Goal: Check status: Check status

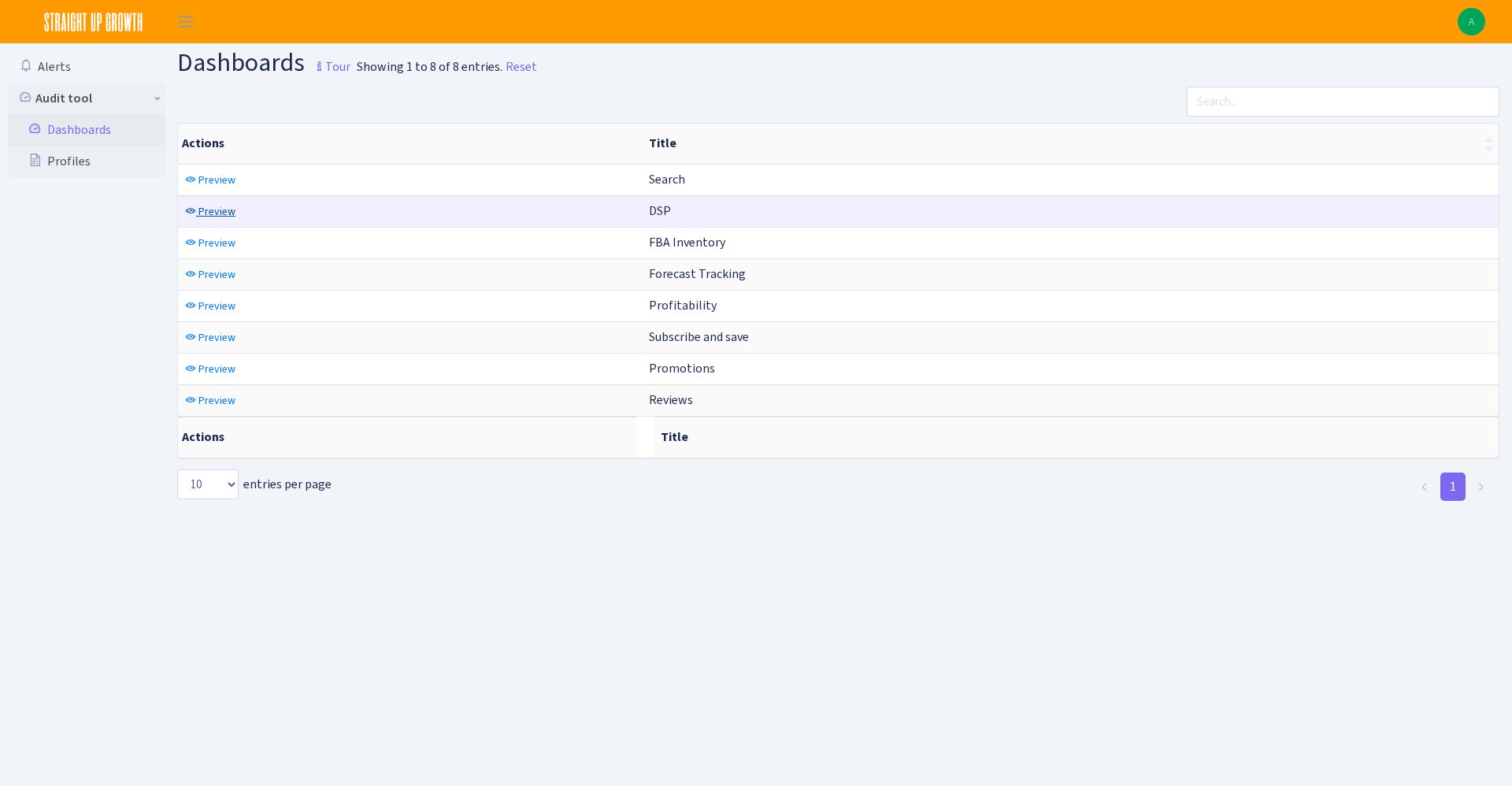
click at [230, 210] on span "Preview" at bounding box center [217, 211] width 37 height 15
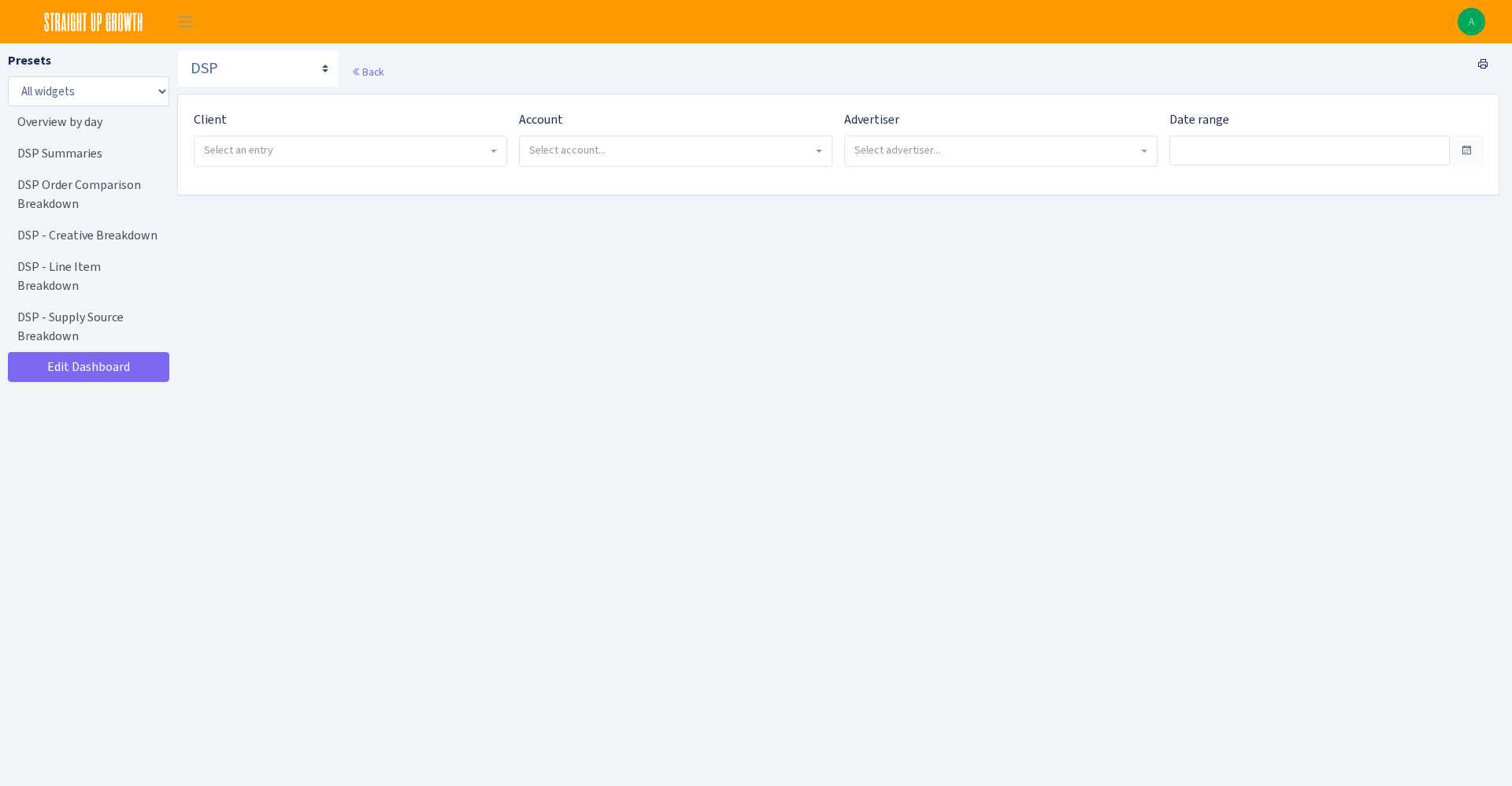
type input "Aug 16, 2025 - Sep 14, 2025"
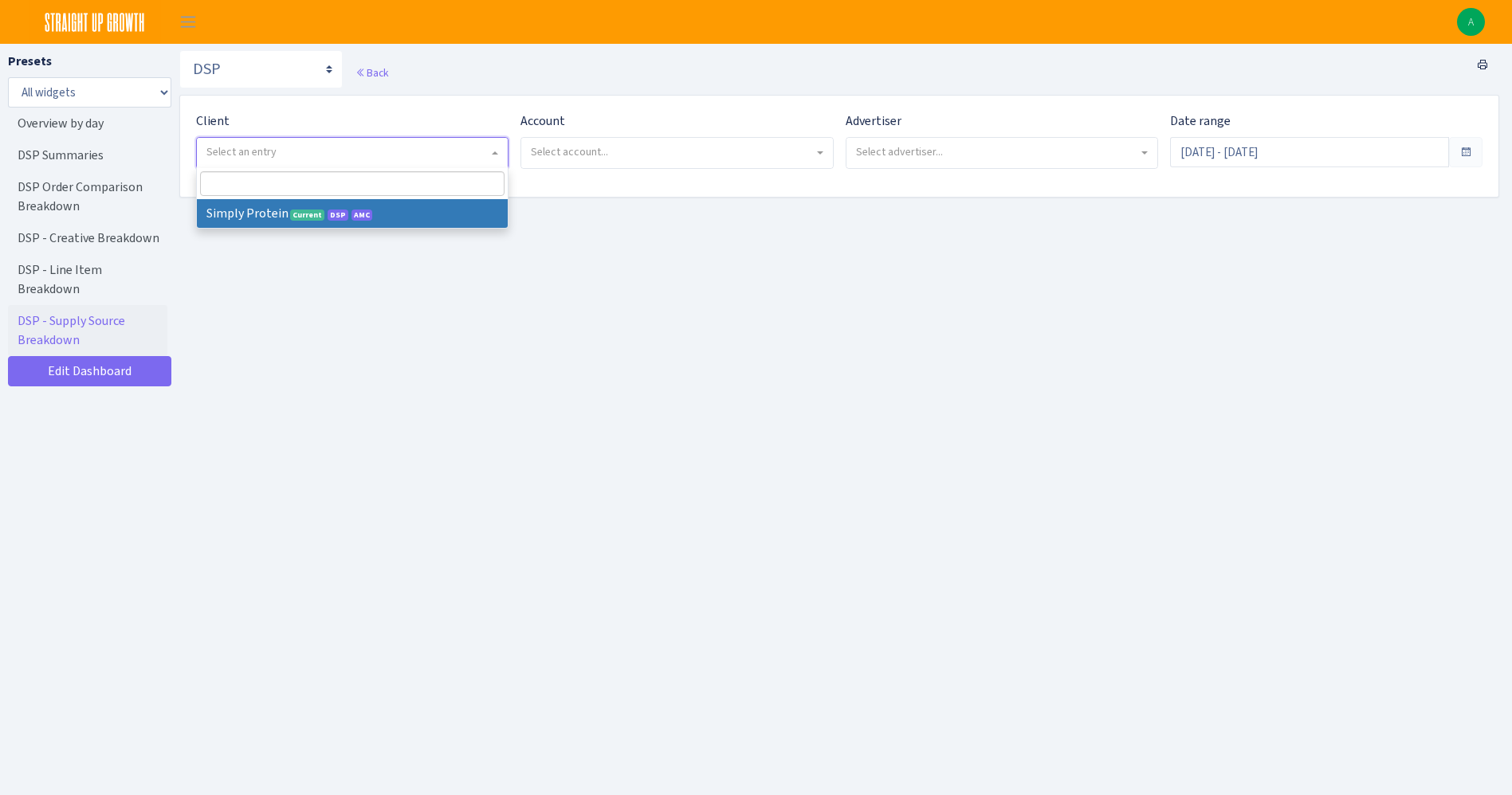
click at [296, 150] on span "Select an entry" at bounding box center [347, 152] width 282 height 16
select select "332"
select select
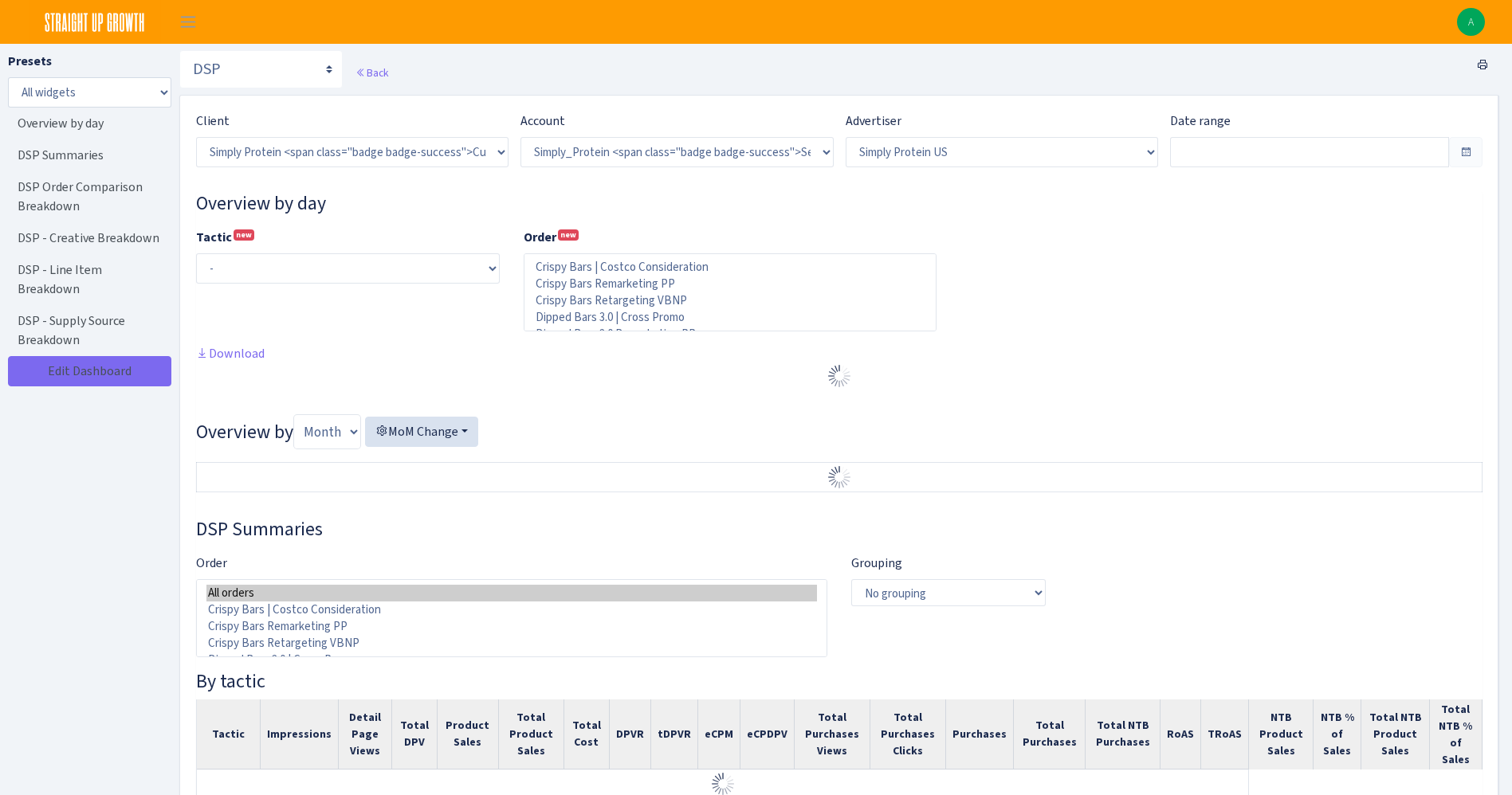
select select "470438976738569"
select select "577135095539250507"
select select
type input "Aug 19, 2025 - Sep 17, 2025"
type input "Jul 20, 2025 - Aug 18, 2025"
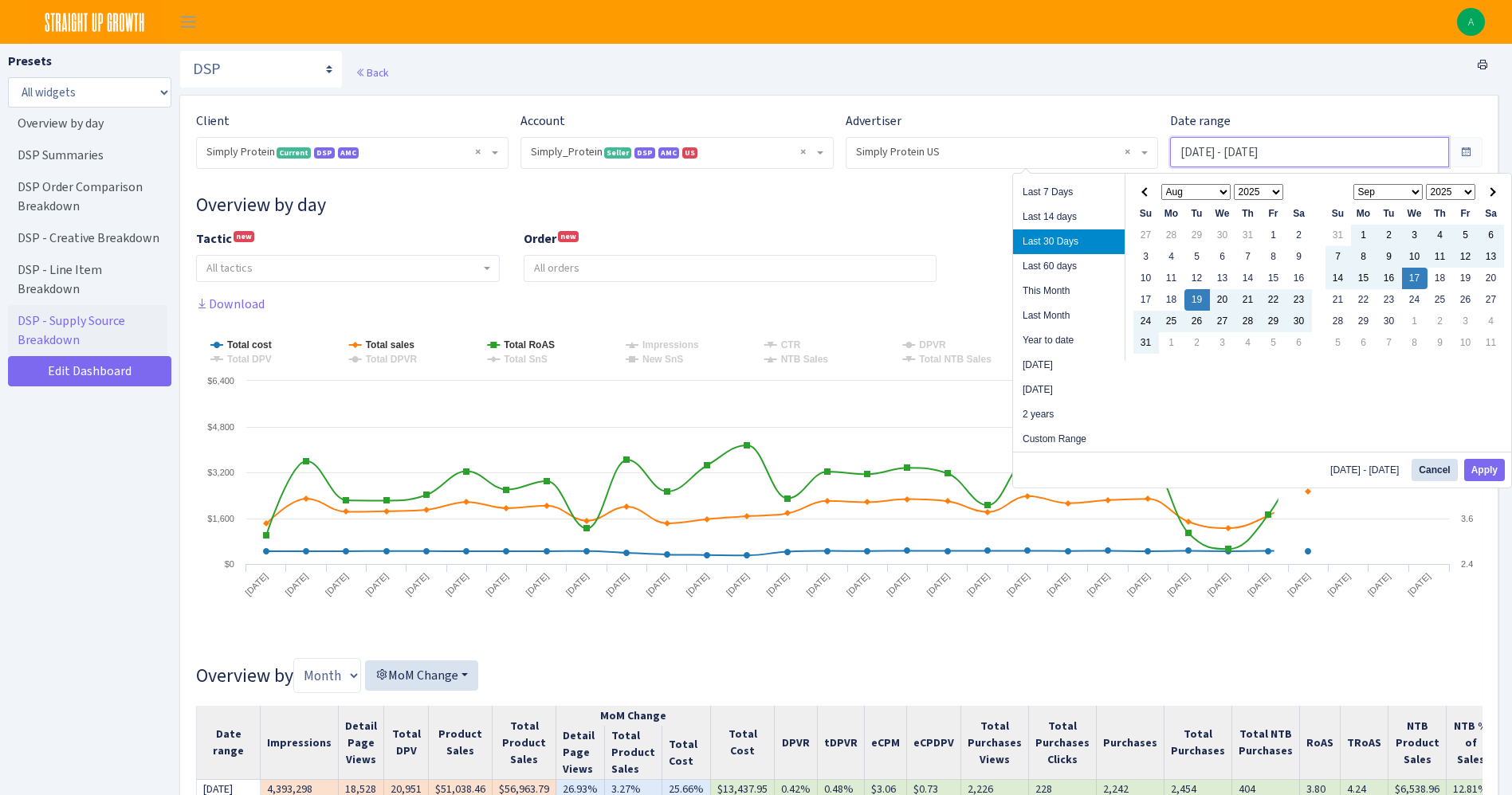
click at [1195, 149] on input "Aug 19, 2025 - Sep 17, 2025" at bounding box center [1310, 152] width 279 height 30
click at [1071, 307] on li "Last Month" at bounding box center [1068, 316] width 112 height 25
type input "Aug 1, 2025 - Aug 31, 2025"
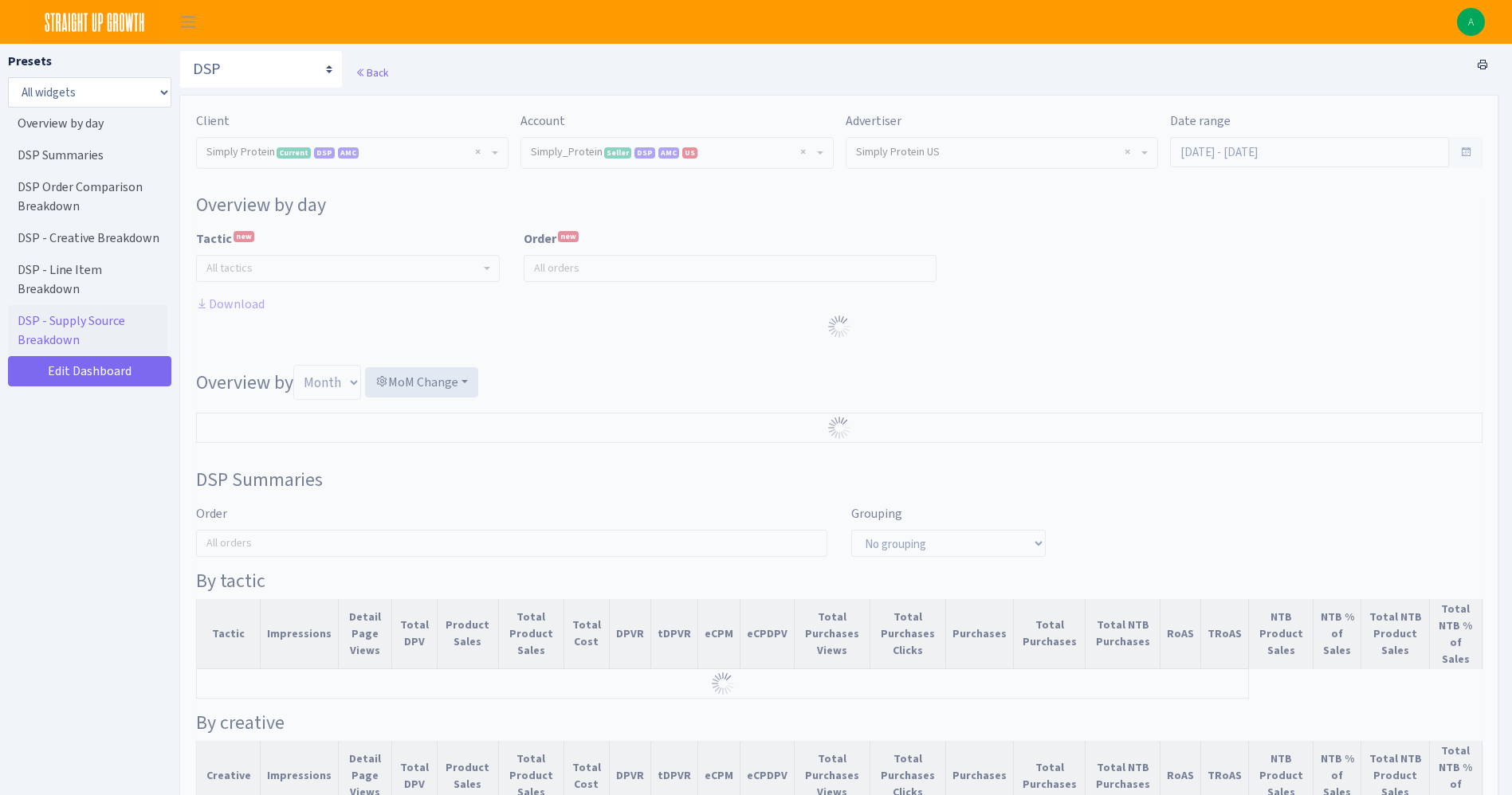
select select "470438976738569"
select select "577135095539250507"
select select
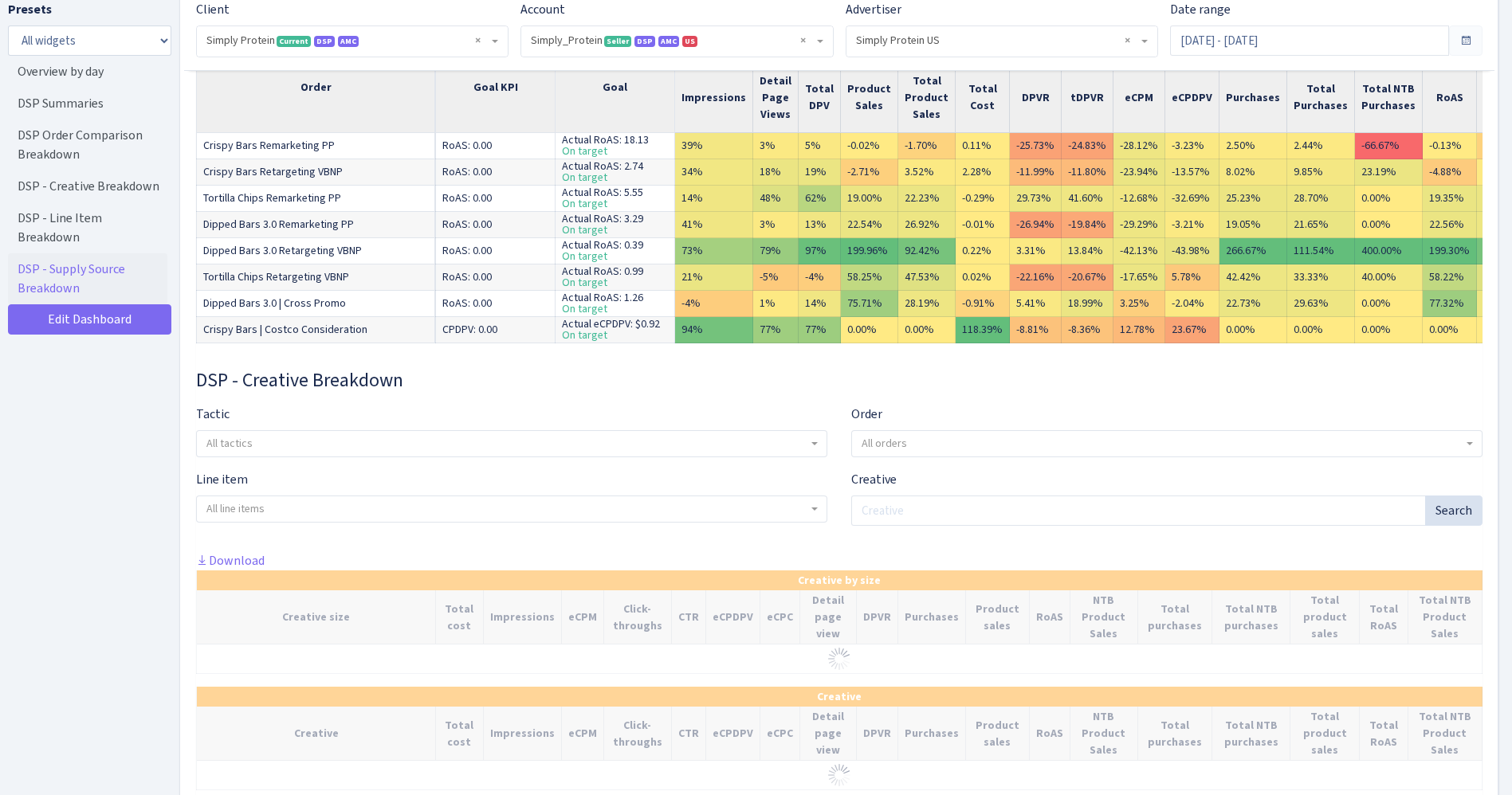
scroll to position [2141, 0]
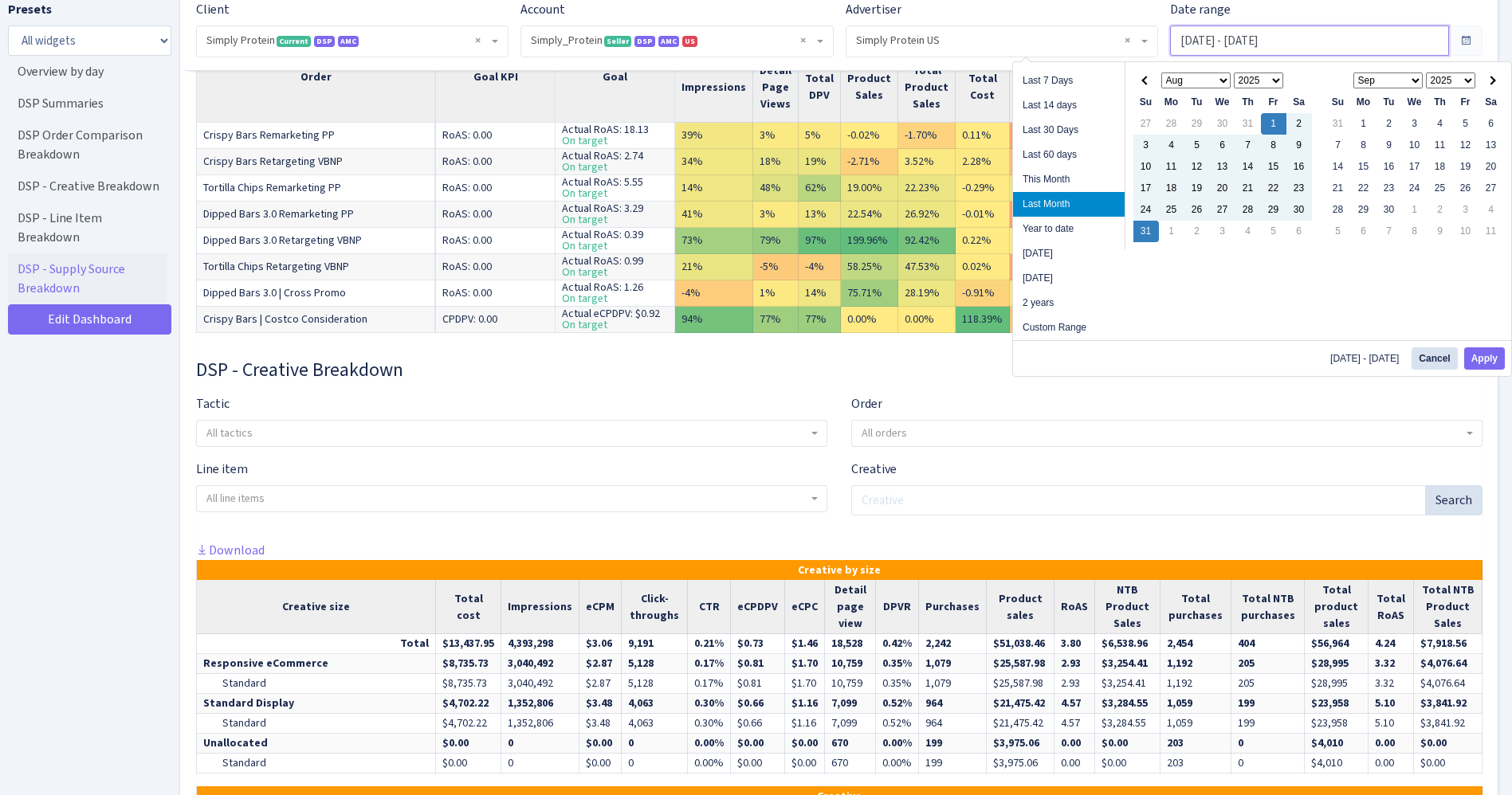
click at [1251, 39] on input "[DATE] - [DATE]" at bounding box center [1310, 41] width 279 height 30
click at [1148, 86] on th at bounding box center [1146, 81] width 26 height 22
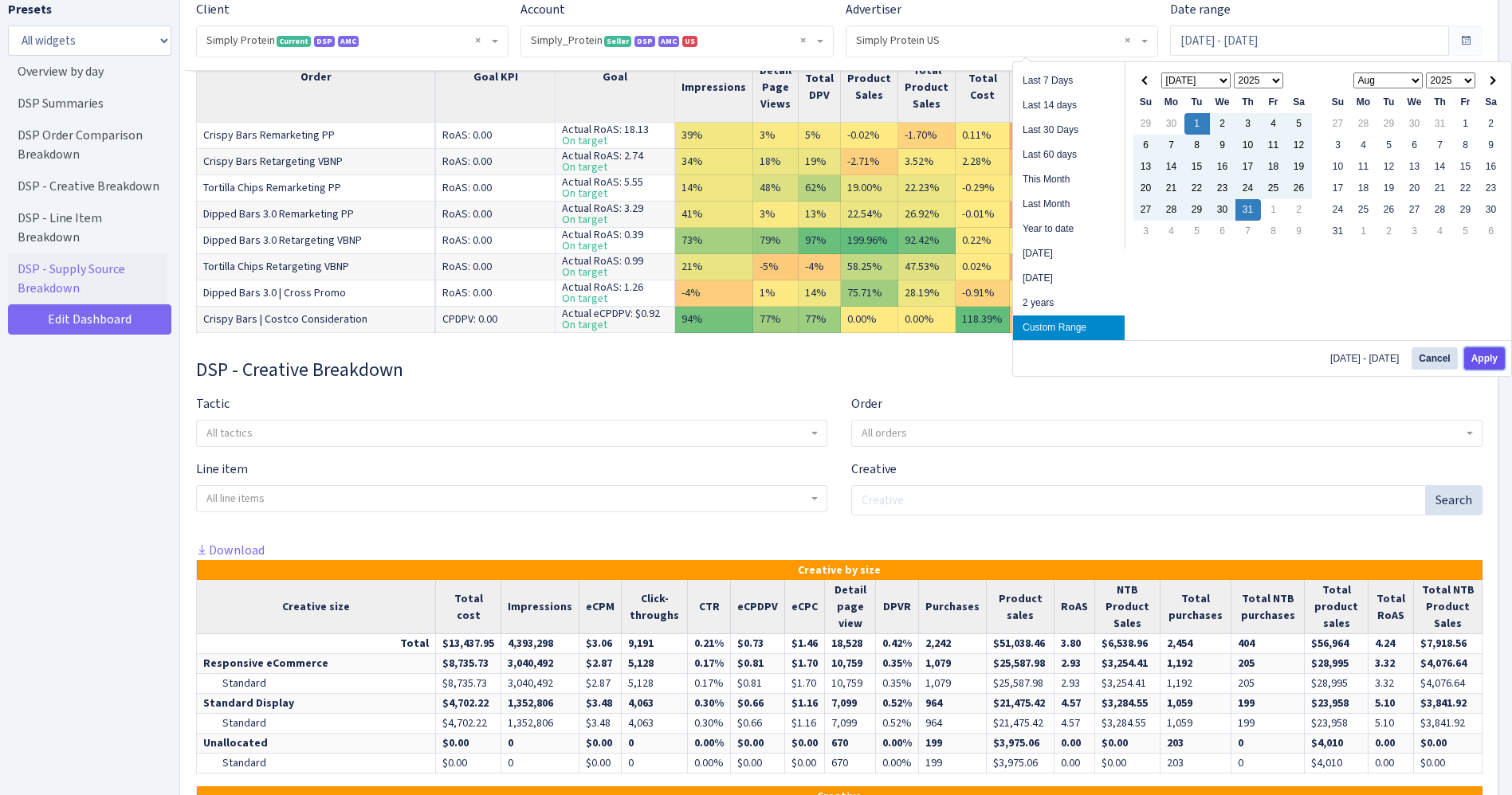
click at [1481, 355] on button "Apply" at bounding box center [1484, 359] width 41 height 22
type input "Jul 1, 2025 - Jul 31, 2025"
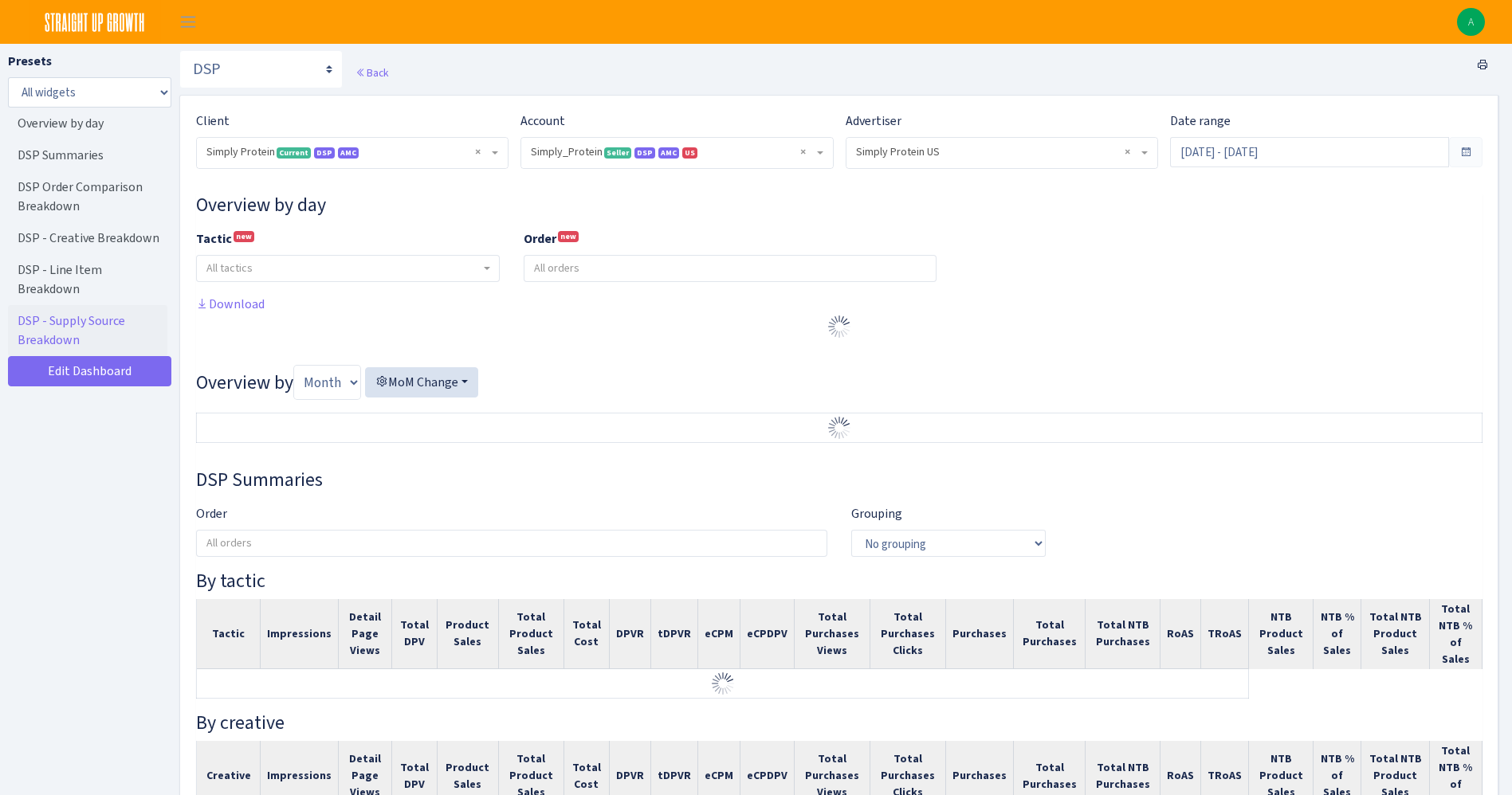
select select "470438976738569"
select select "577135095539250507"
select select
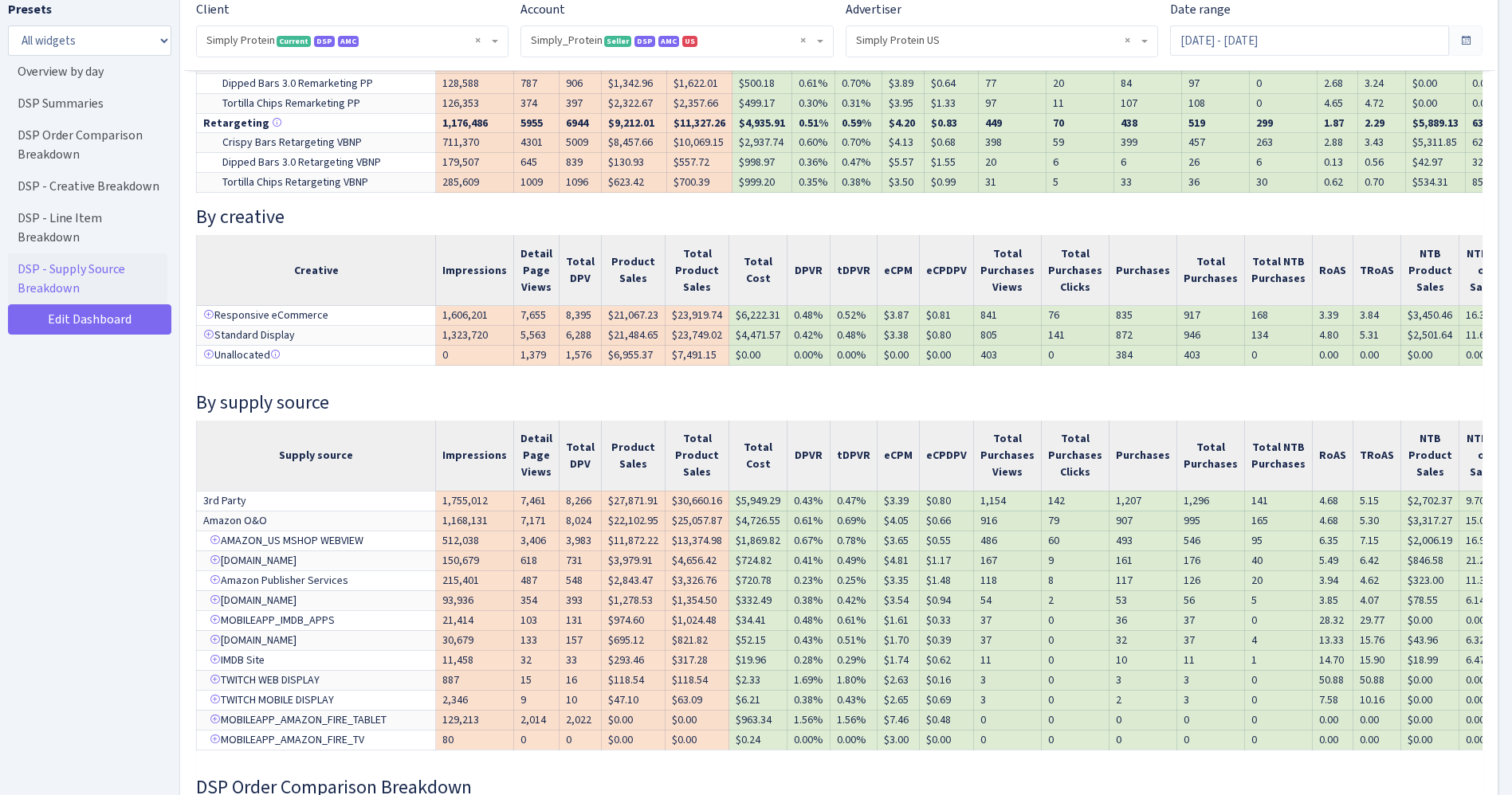
scroll to position [1071, 0]
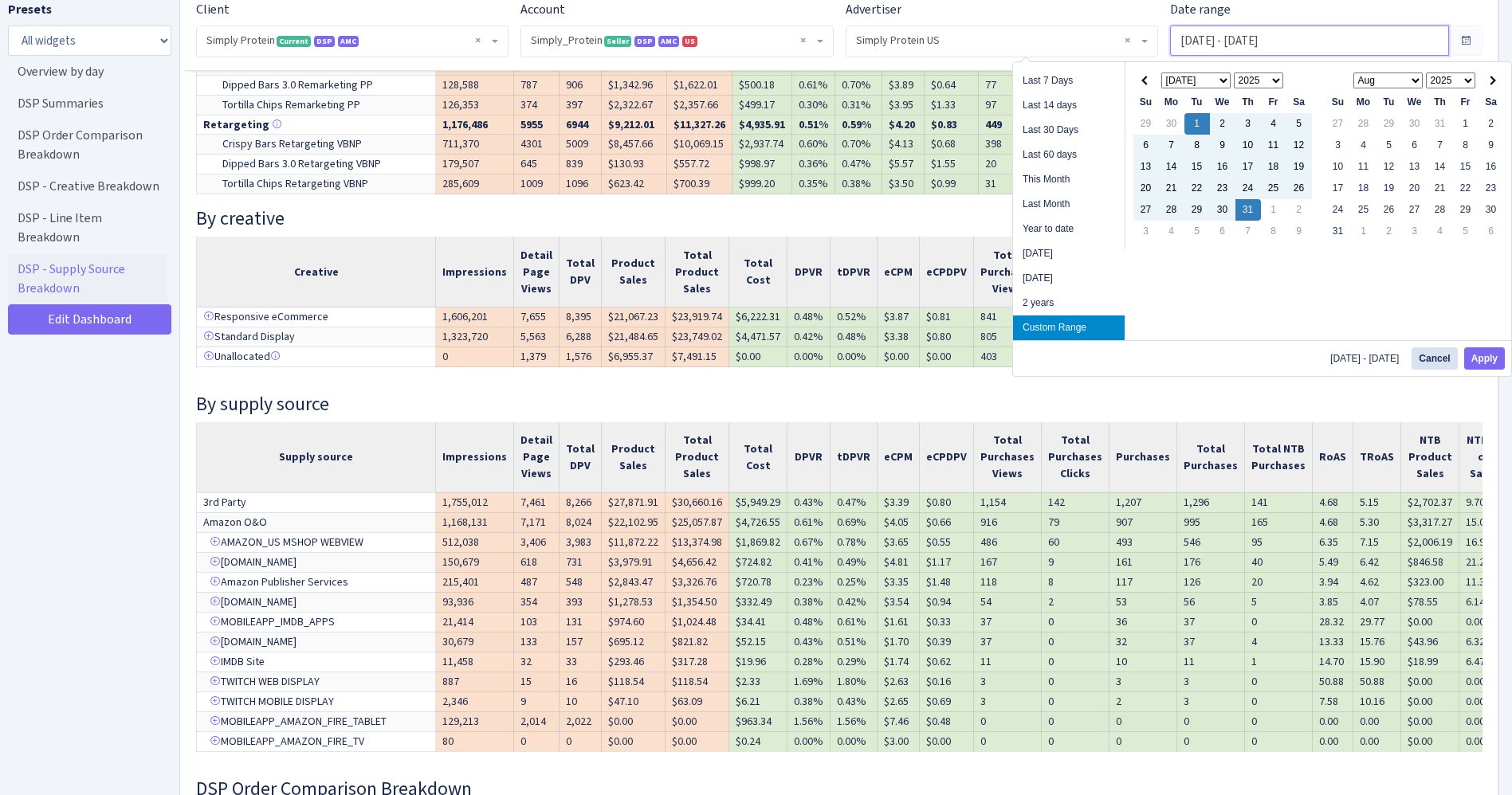
click at [1259, 43] on input "Jul 1, 2025 - Jul 31, 2025" at bounding box center [1310, 41] width 279 height 30
click at [1139, 80] on th at bounding box center [1146, 81] width 26 height 22
click at [1491, 367] on button "Apply" at bounding box center [1484, 359] width 41 height 22
type input "[DATE] - [DATE]"
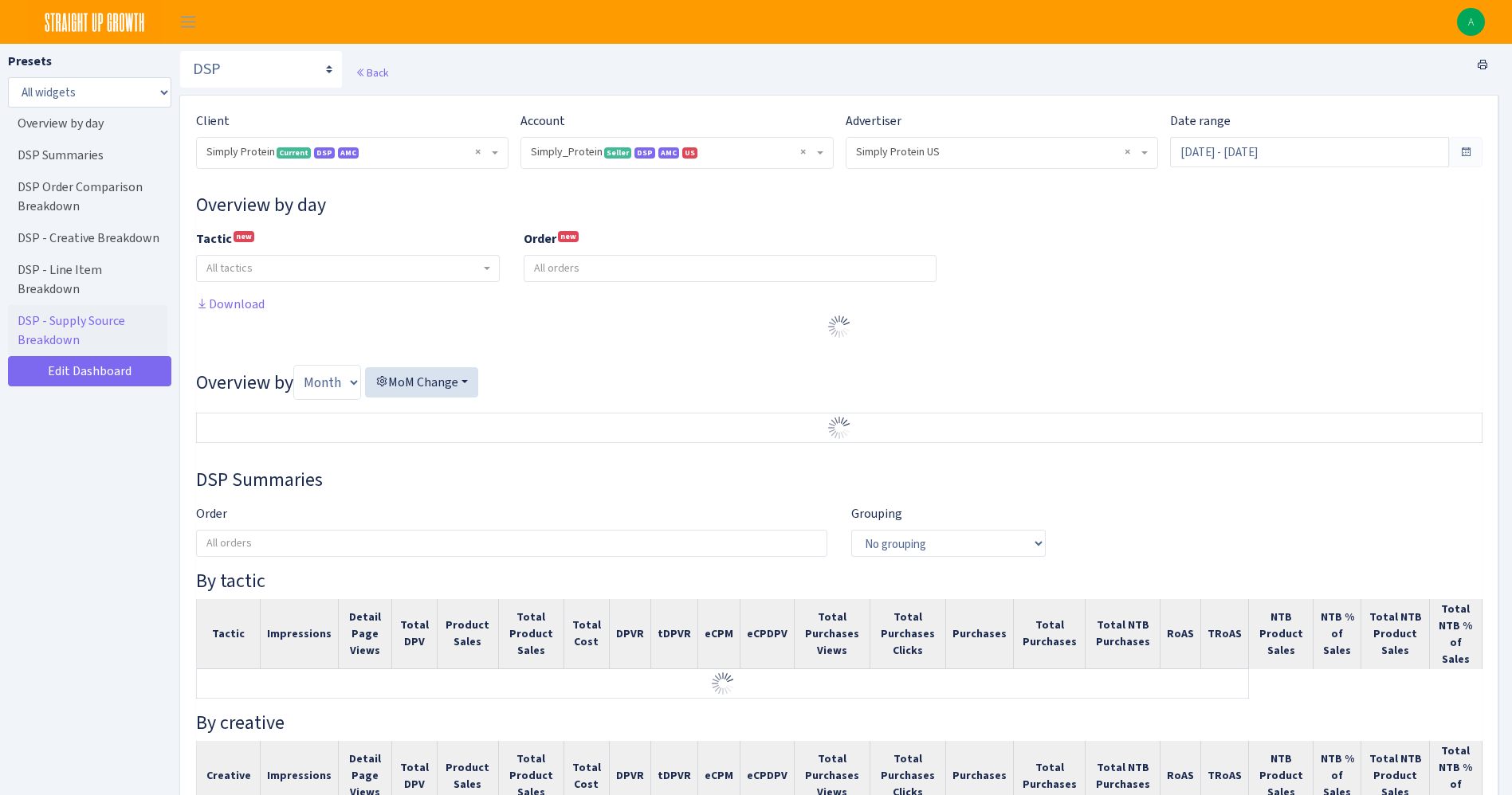
select select "470438976738569"
select select "577135095539250507"
select select
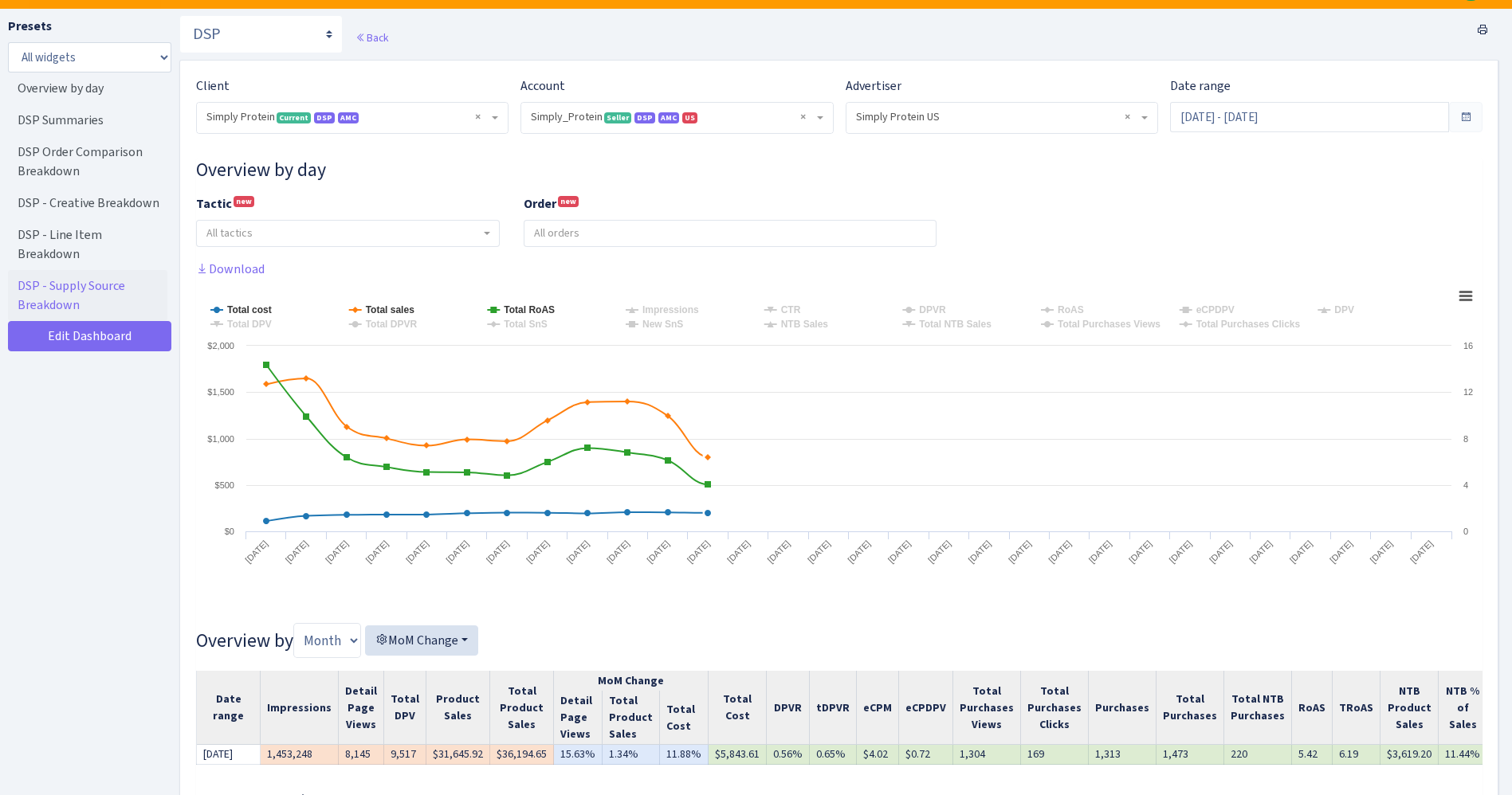
scroll to position [36, 0]
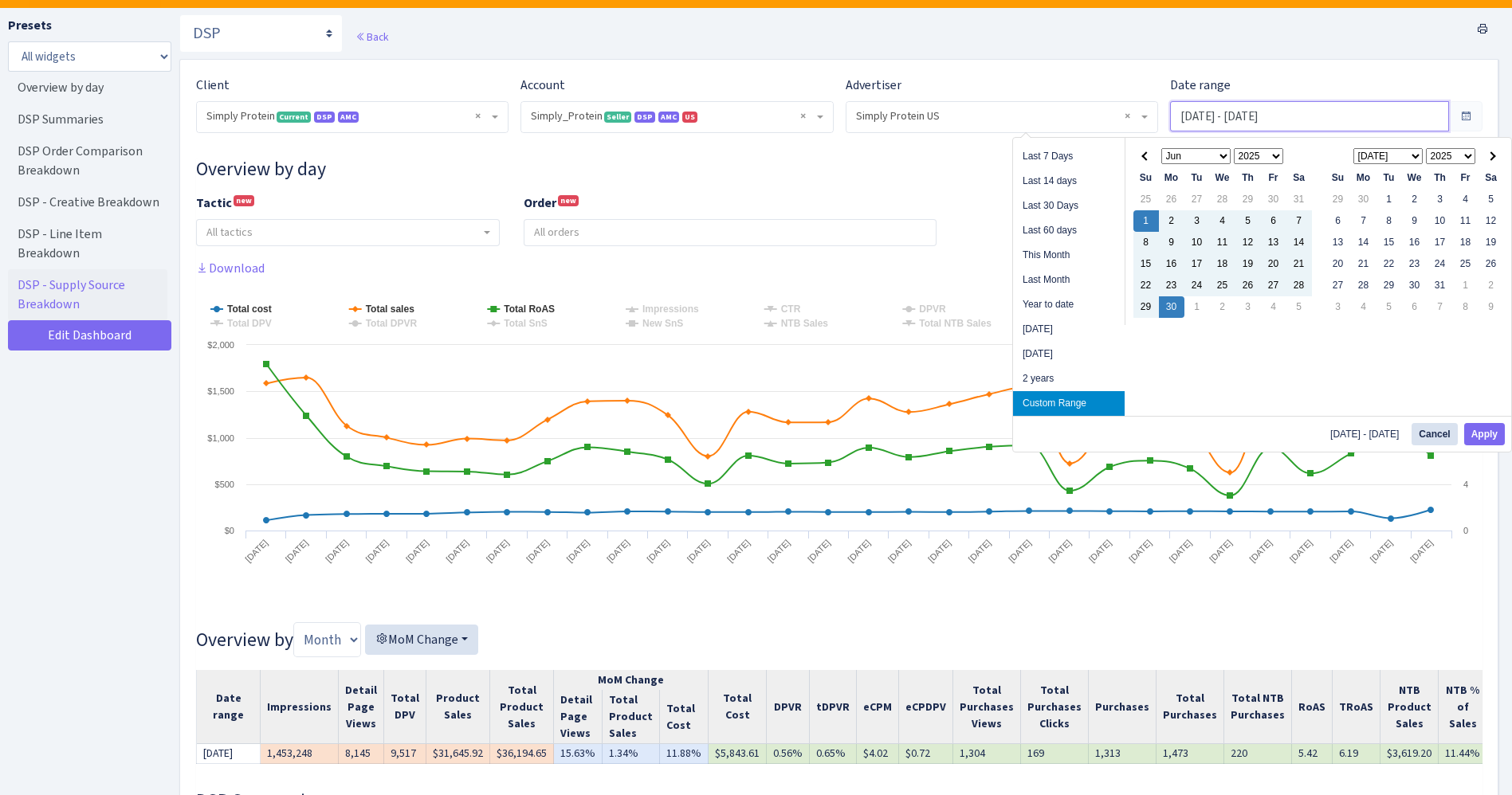
click at [1239, 118] on input "[DATE] - [DATE]" at bounding box center [1310, 117] width 279 height 30
click at [1082, 295] on li "Year to date" at bounding box center [1068, 304] width 112 height 25
type input "[DATE] - [DATE]"
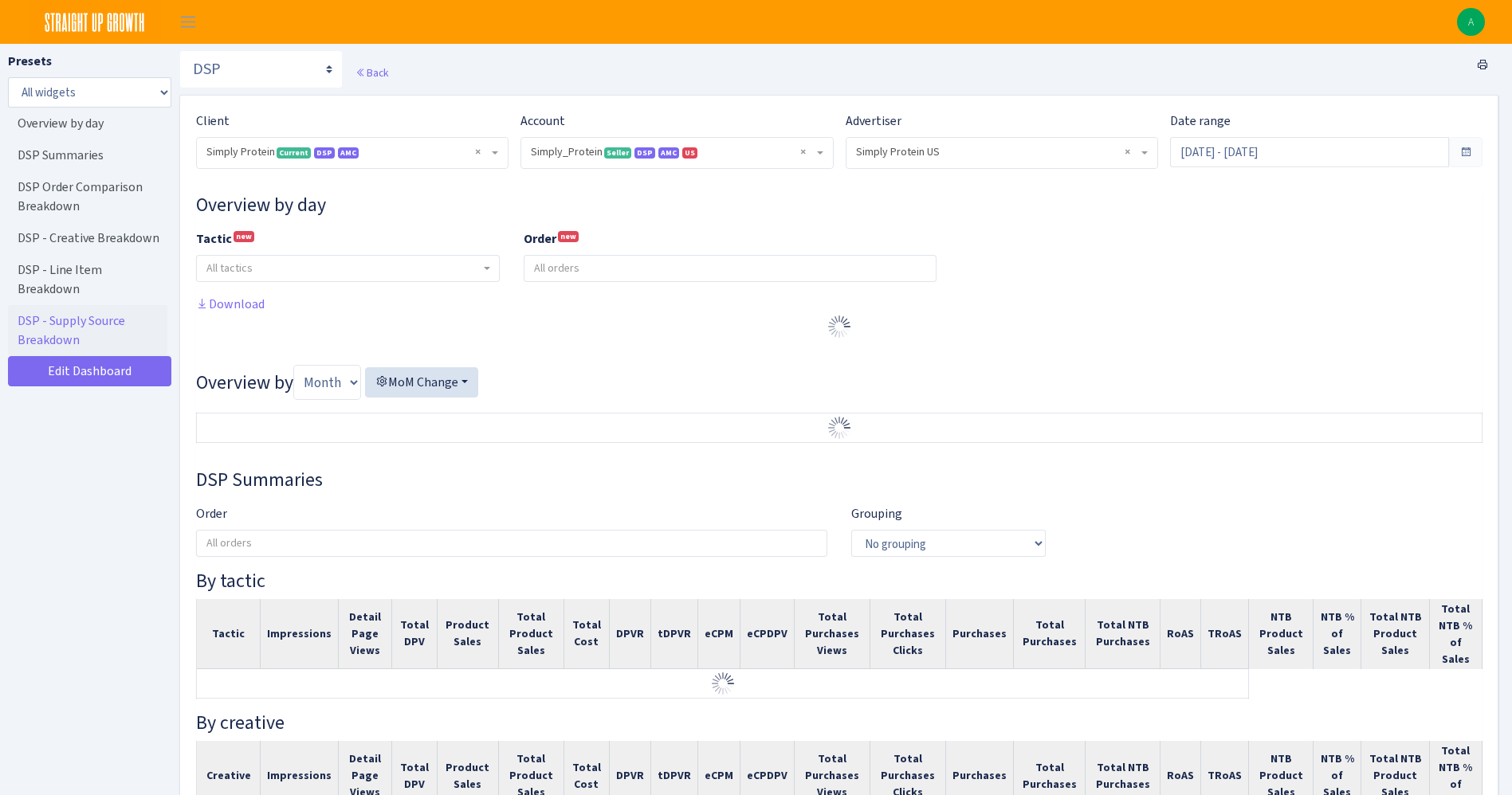
select select "470438976738569"
select select "577135095539250507"
select select
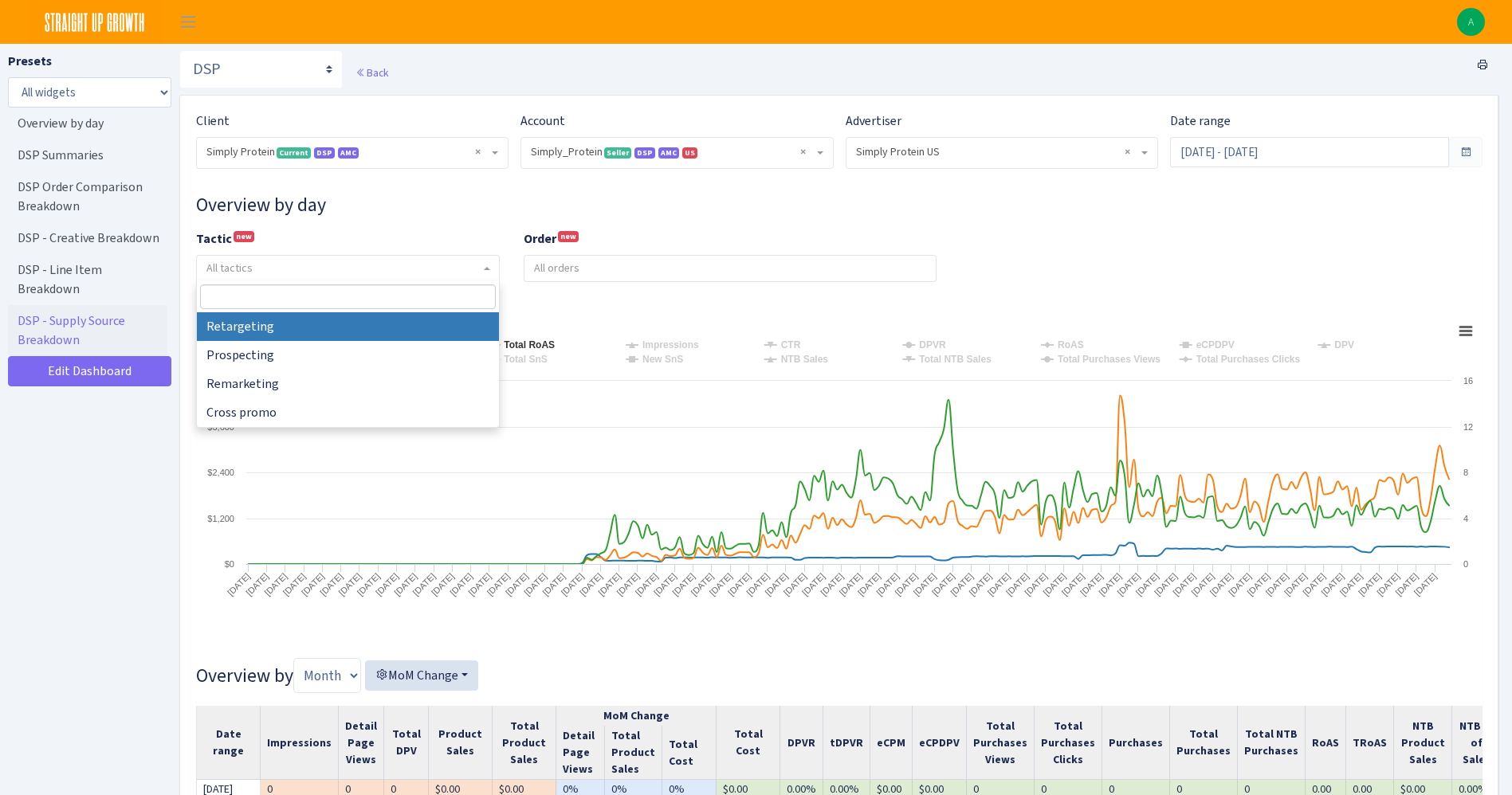
click at [457, 276] on span "All tactics" at bounding box center [348, 268] width 304 height 27
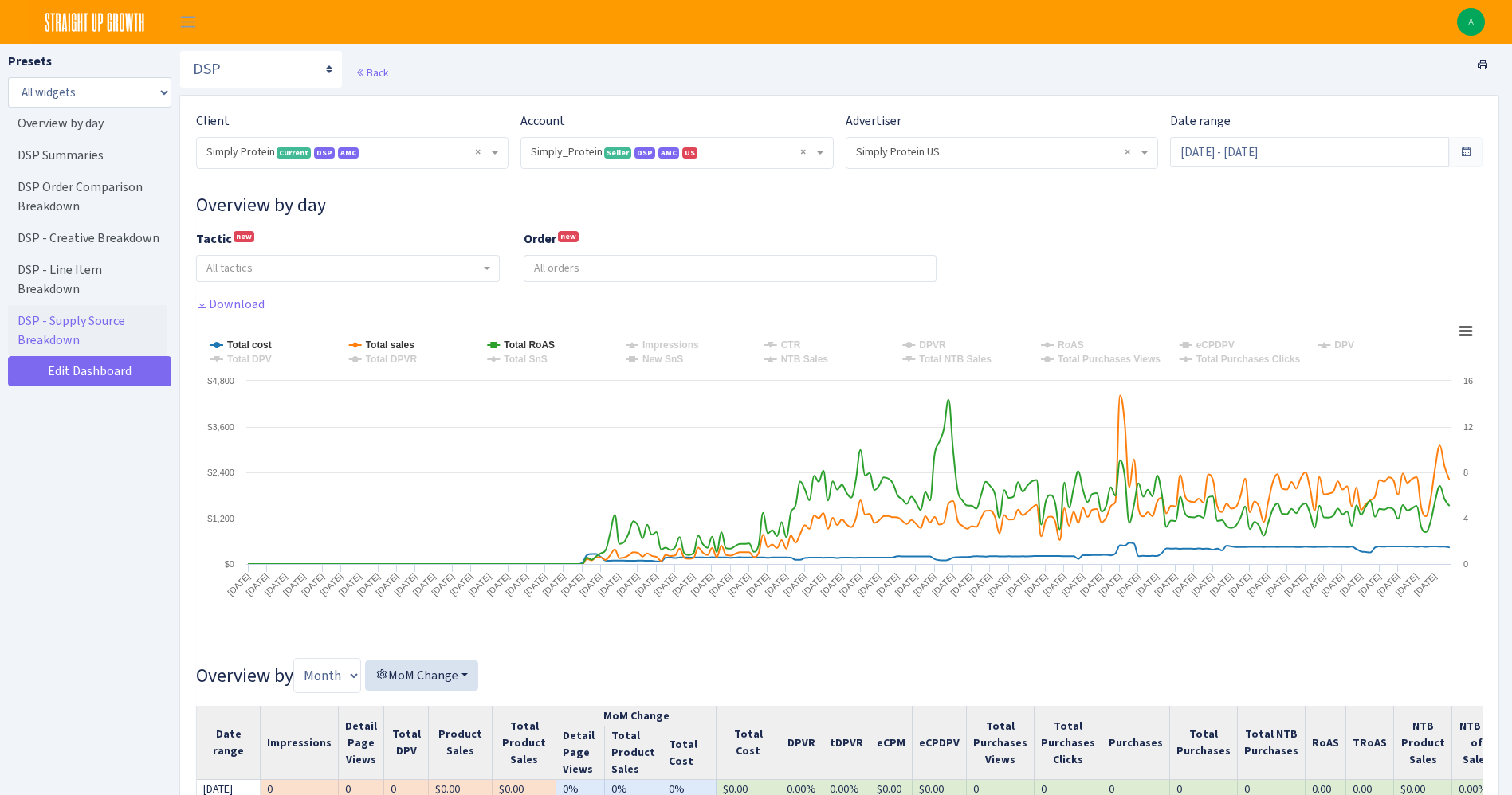
click at [457, 276] on span "All tactics" at bounding box center [348, 268] width 304 height 27
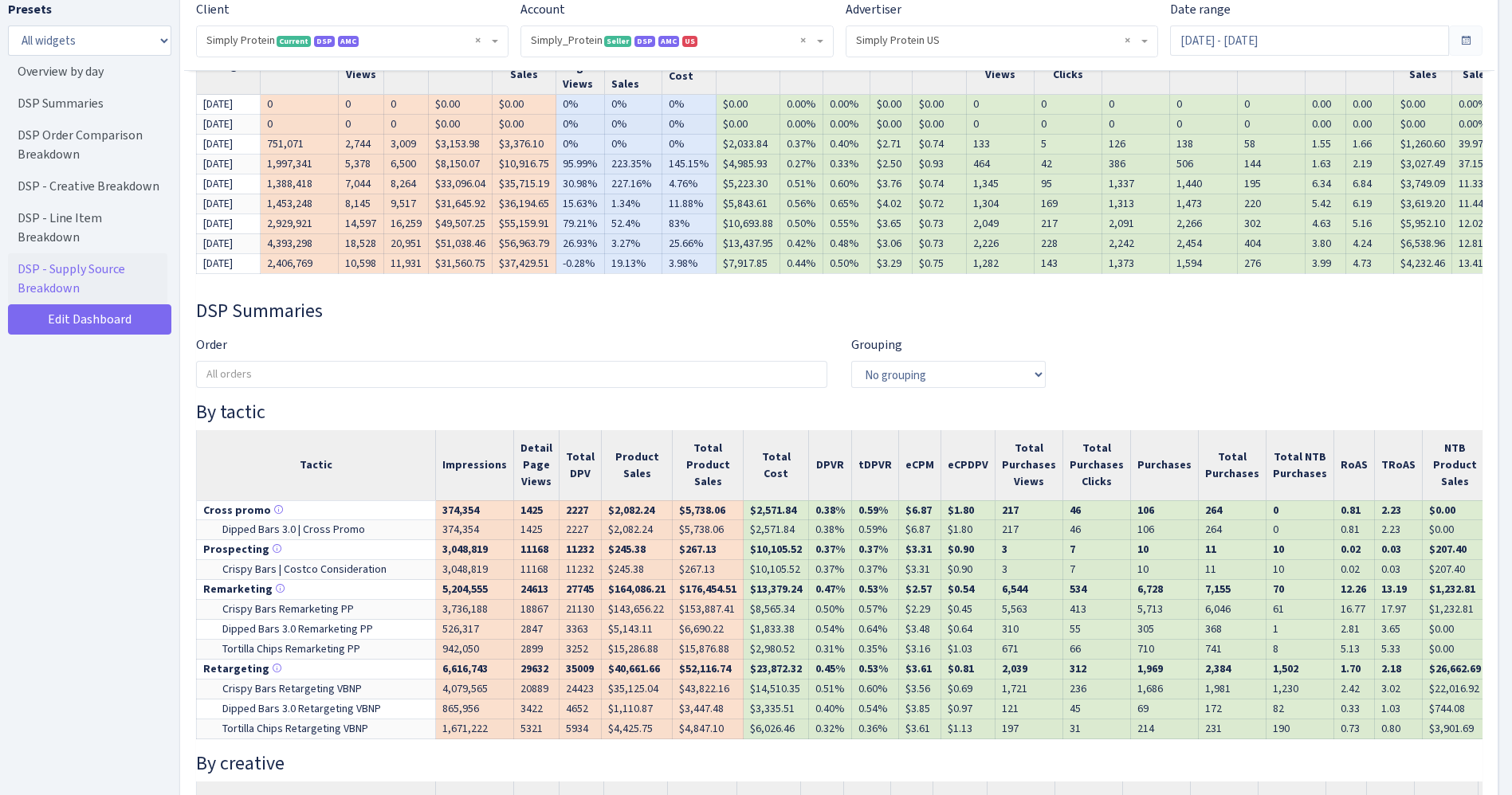
scroll to position [697, 0]
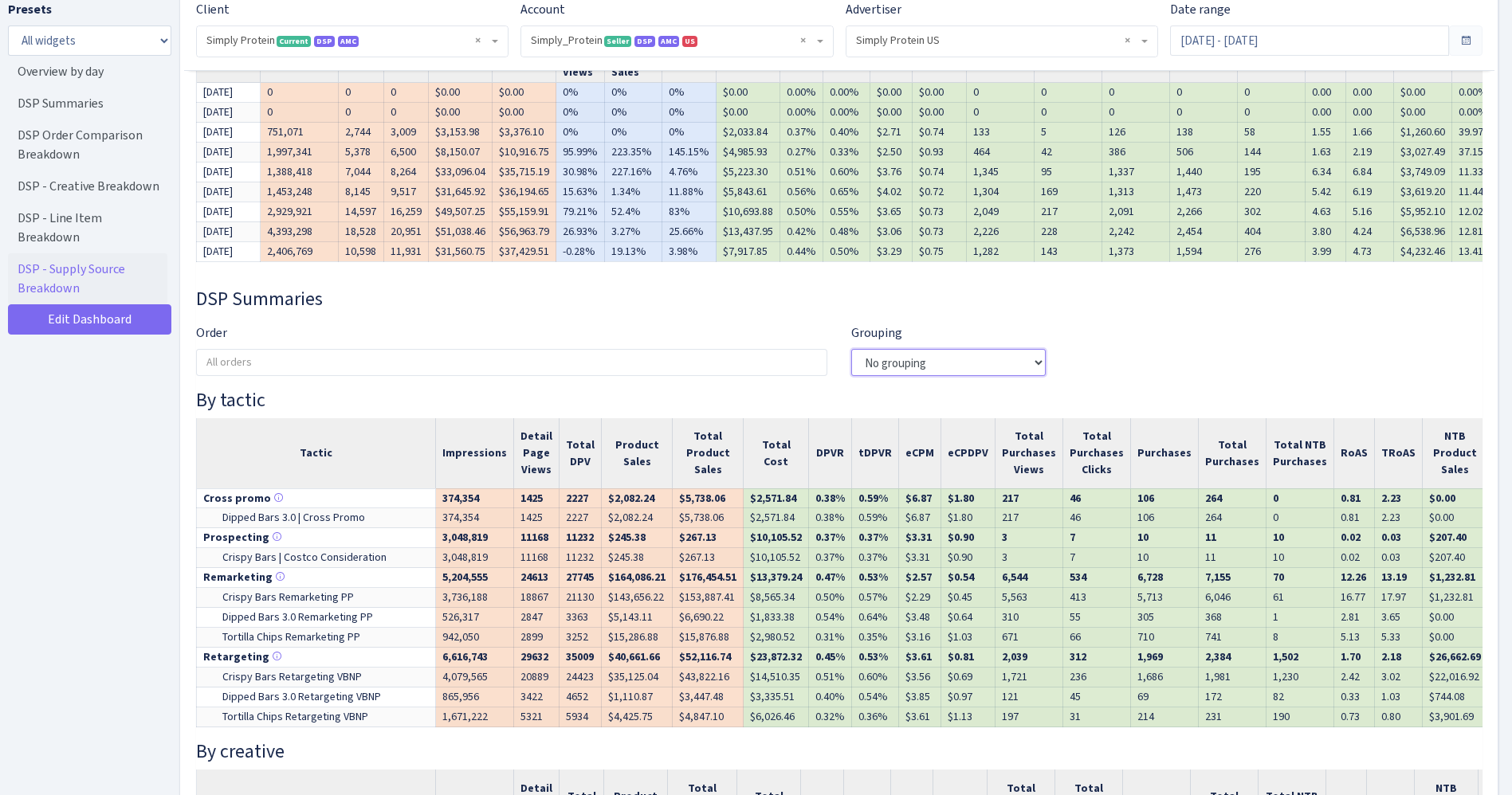
click at [912, 376] on select "No grouping Week Month" at bounding box center [948, 362] width 194 height 27
click at [738, 376] on input "search" at bounding box center [511, 363] width 630 height 26
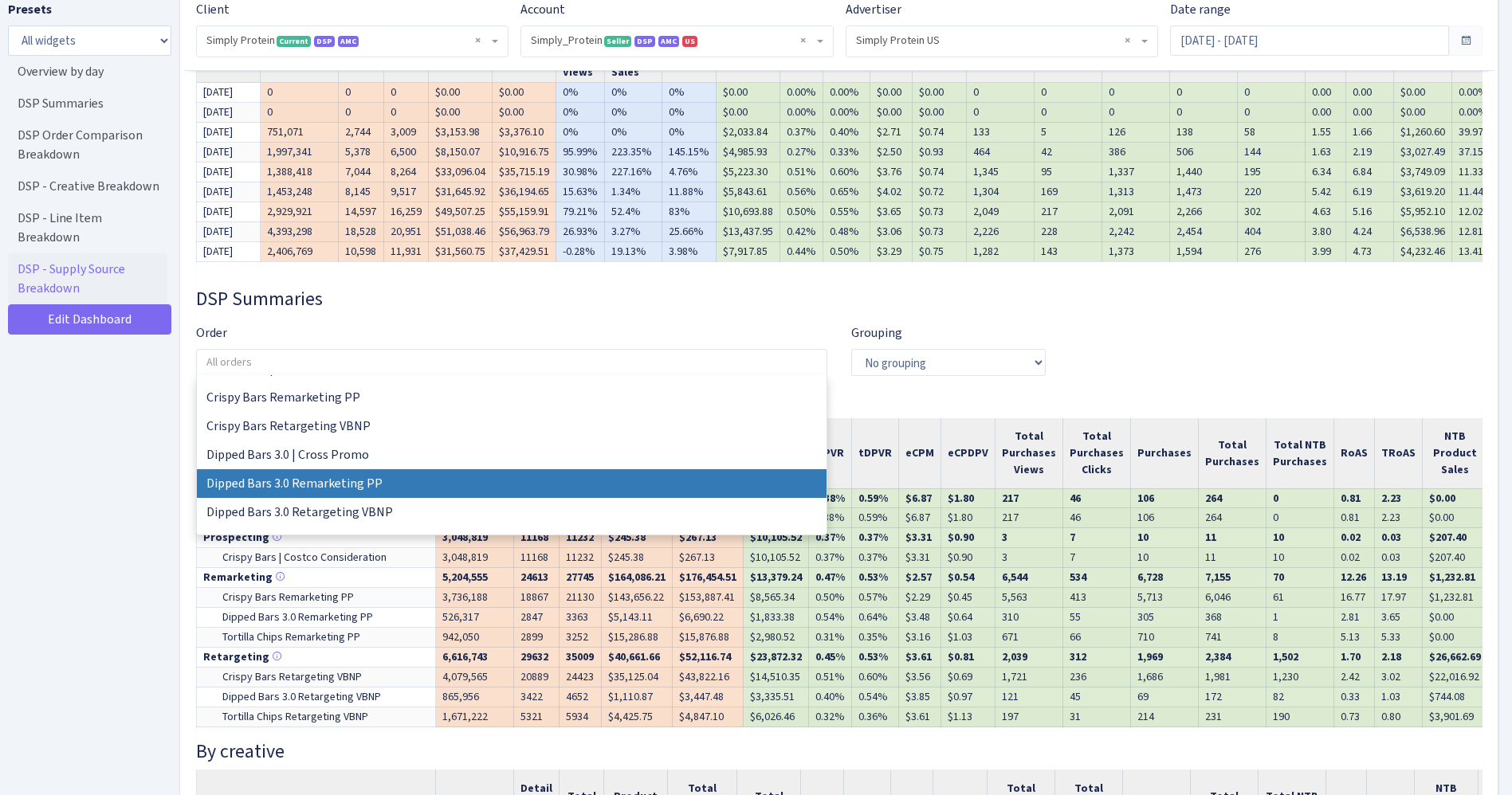
scroll to position [28, 0]
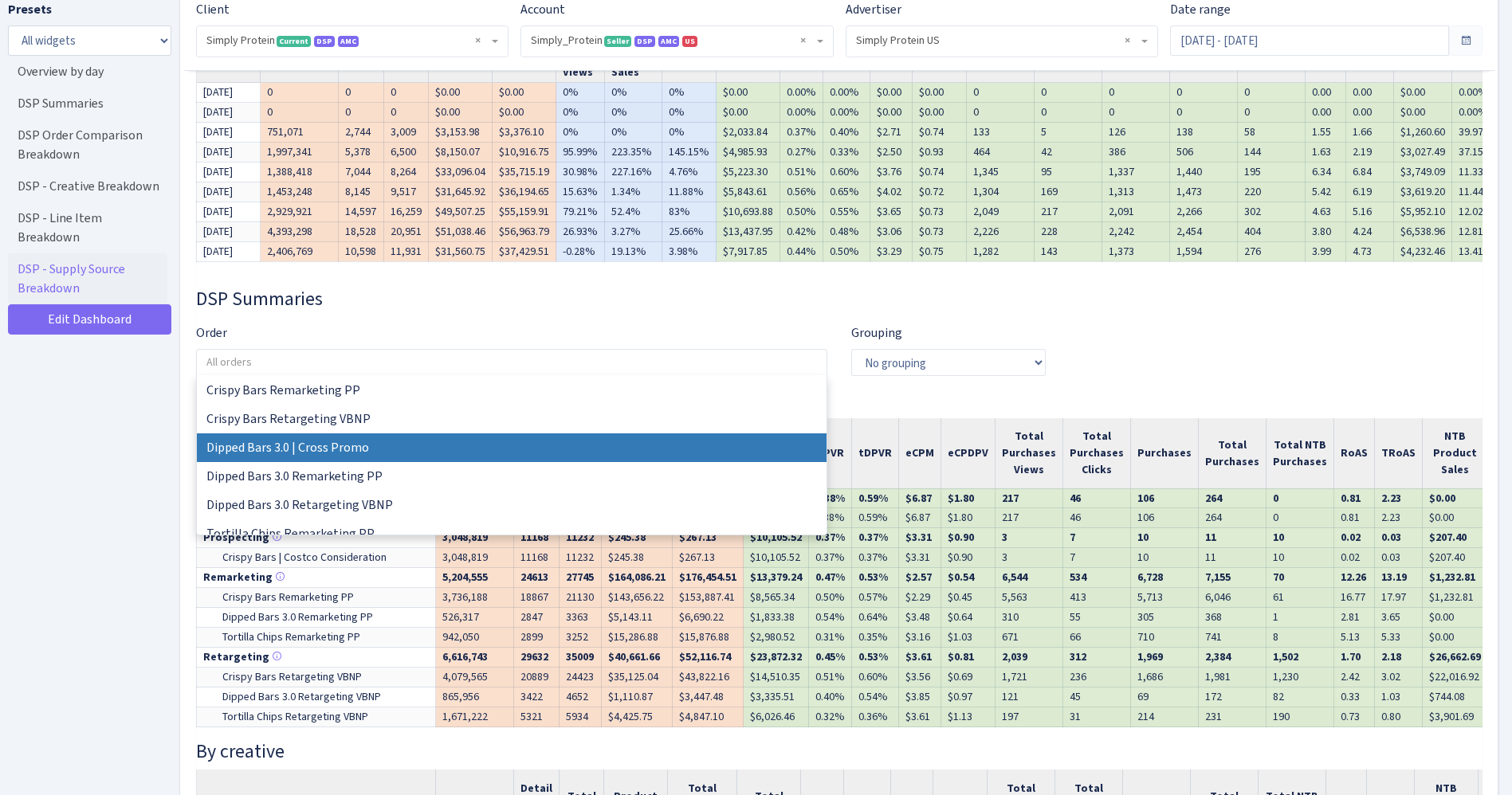
select select "594202676261087550"
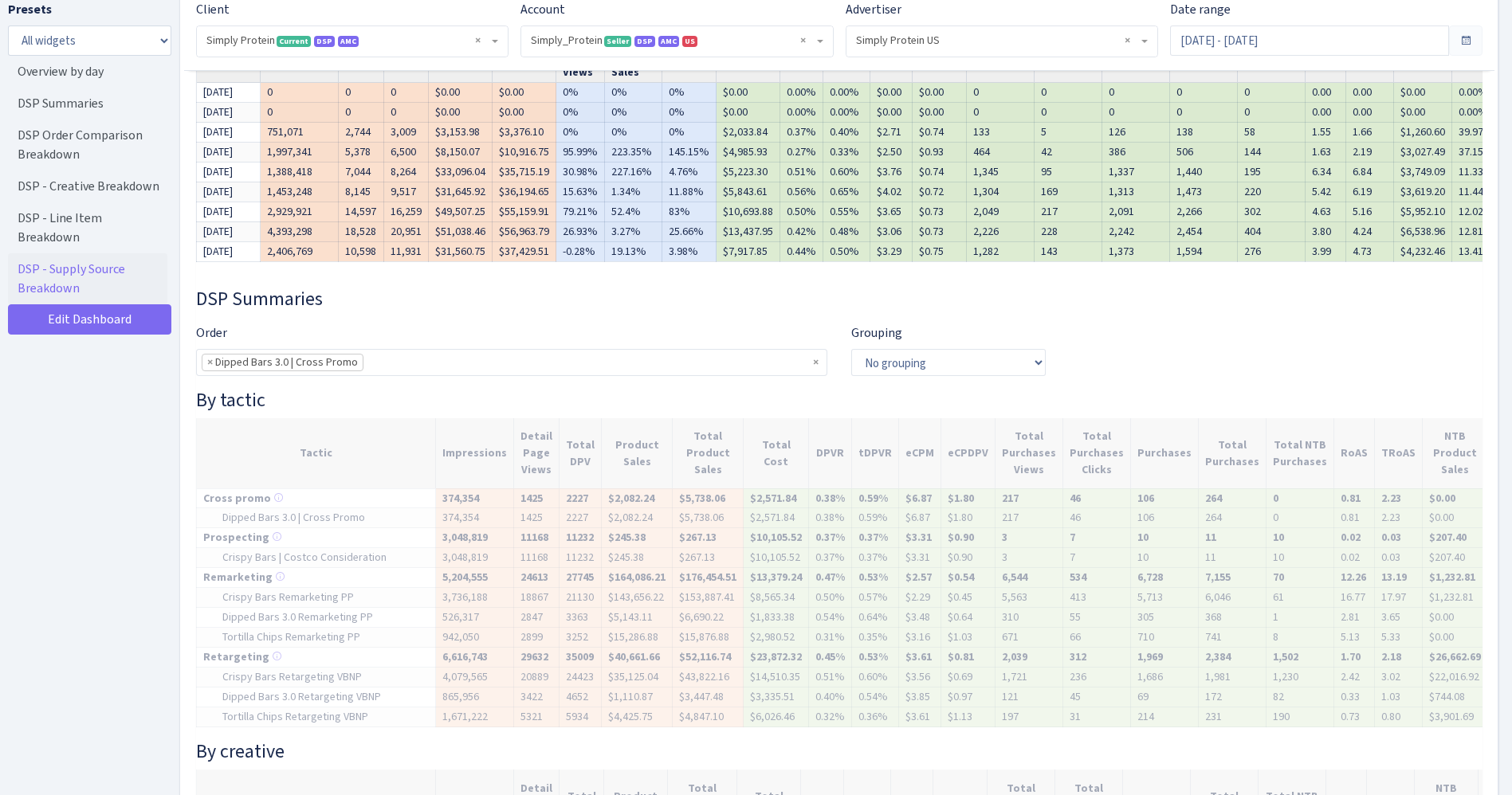
click at [540, 375] on ul "× × Dipped Bars 3.0 | Cross Promo" at bounding box center [511, 363] width 630 height 26
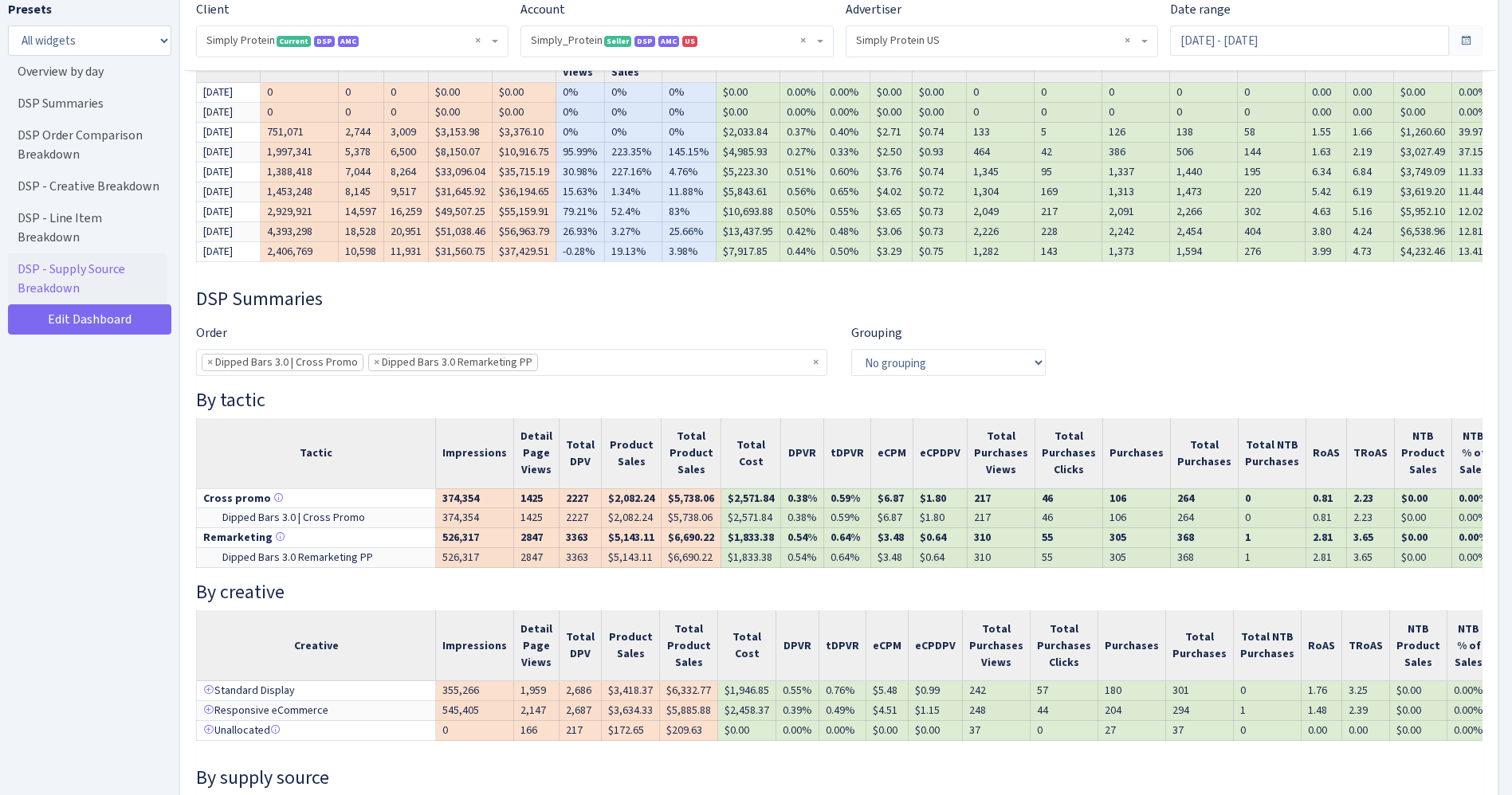
click at [582, 375] on input "search" at bounding box center [566, 363] width 56 height 26
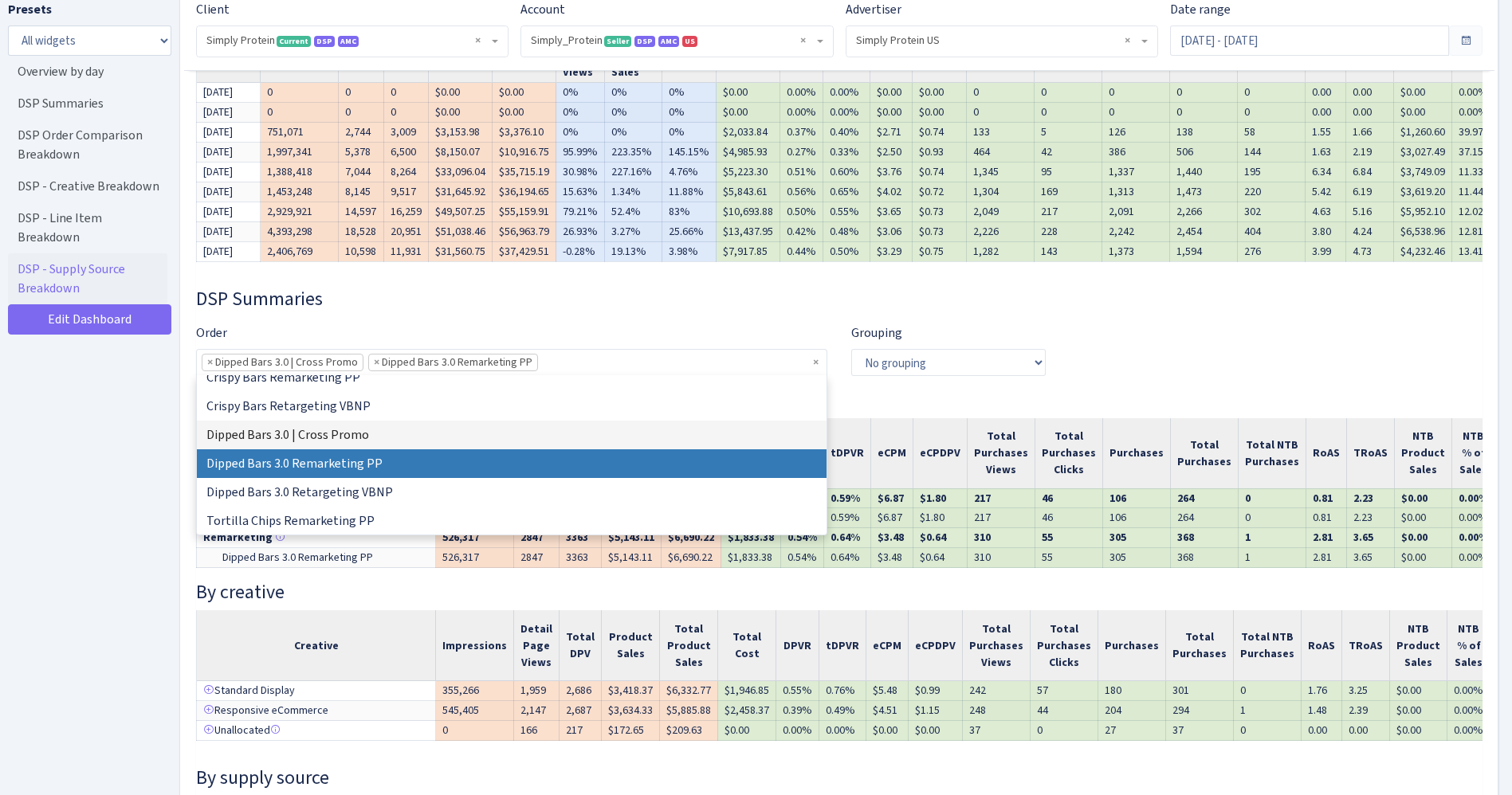
scroll to position [43, 0]
